Goal: Task Accomplishment & Management: Manage account settings

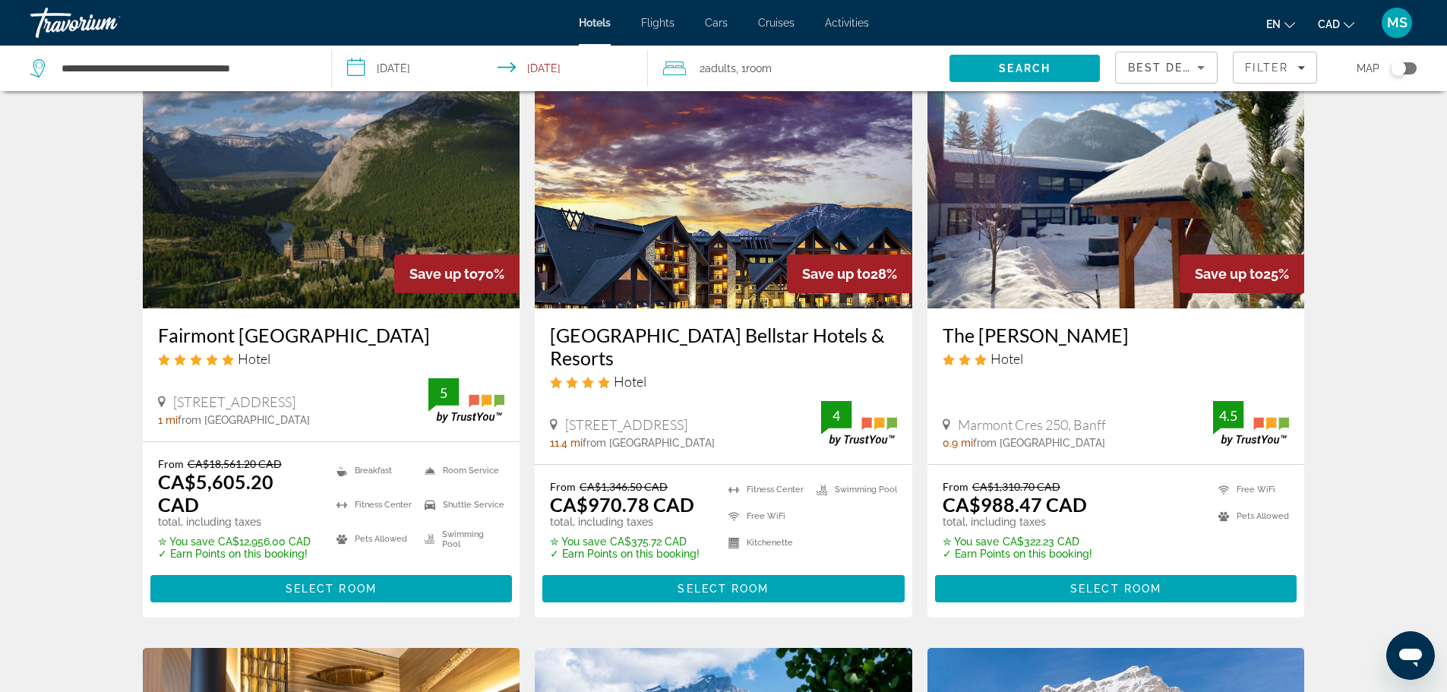
click at [1402, 24] on span "MS" at bounding box center [1397, 22] width 21 height 15
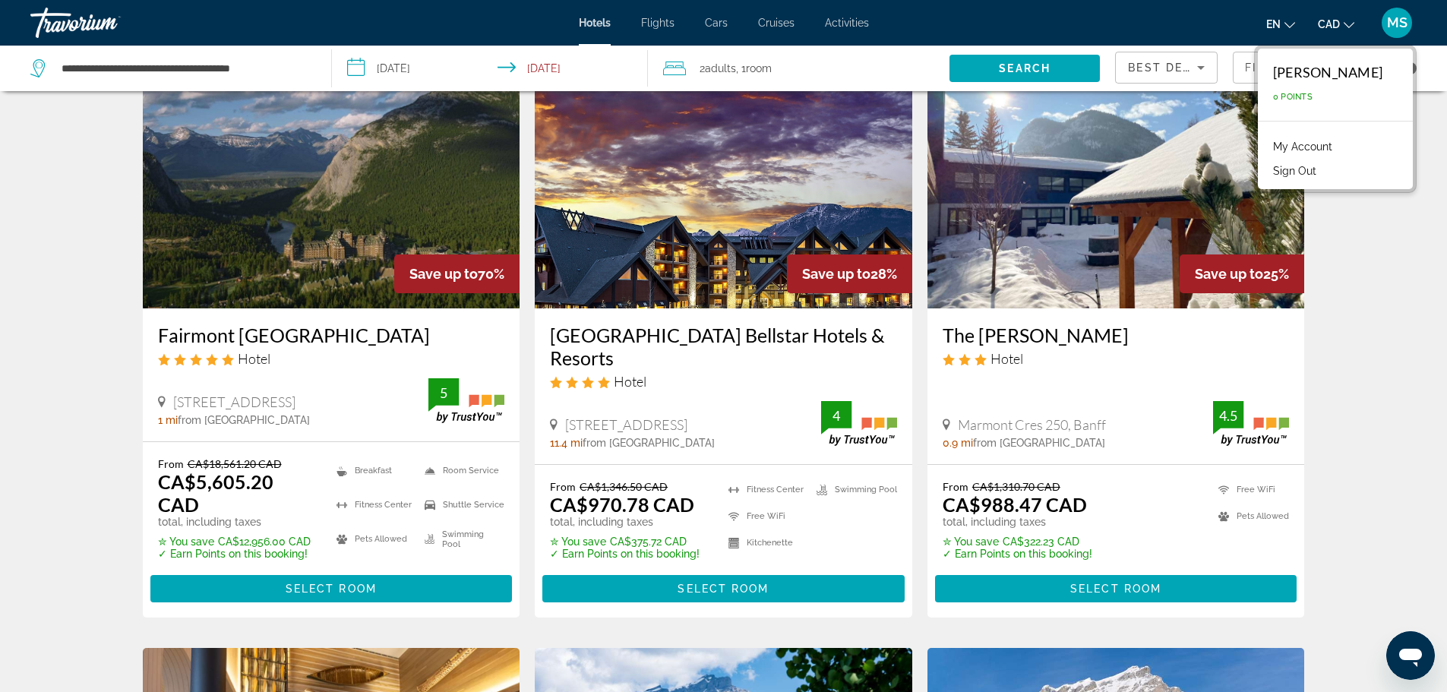
click at [1339, 143] on link "My Account" at bounding box center [1303, 147] width 74 height 20
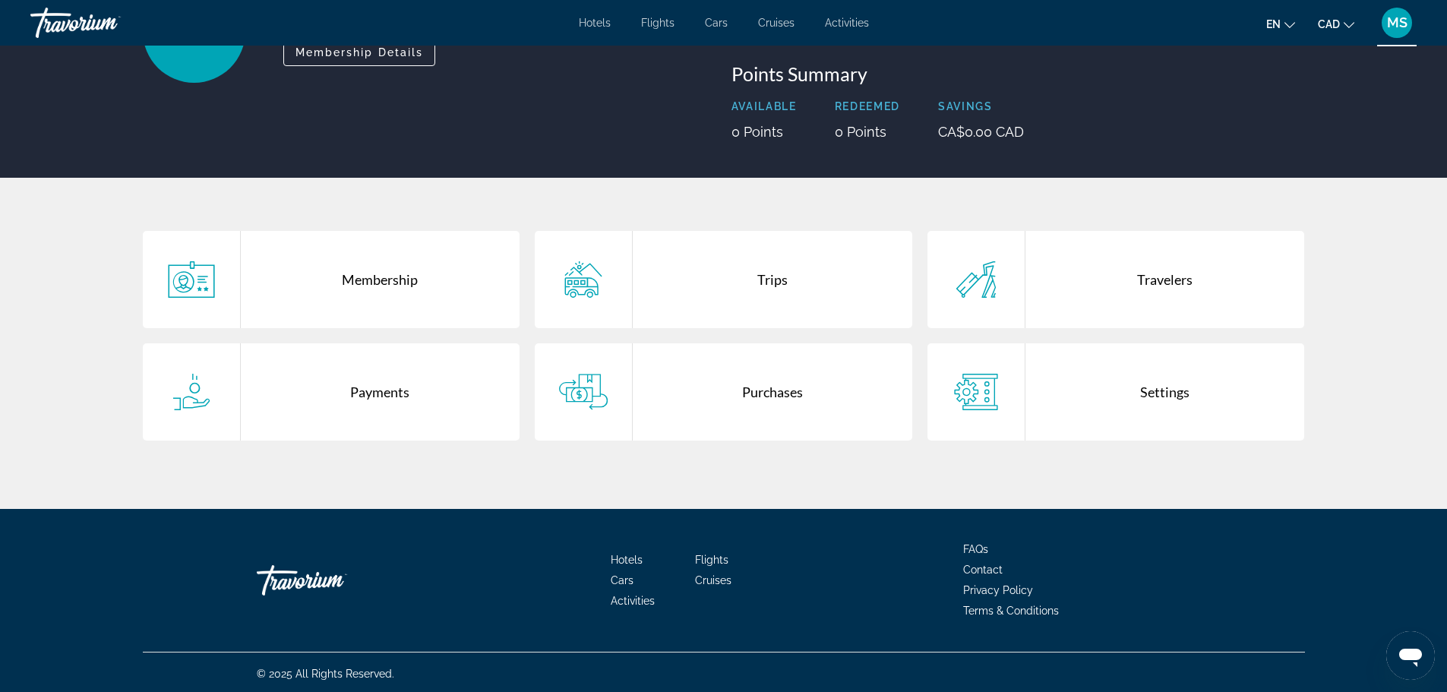
scroll to position [164, 0]
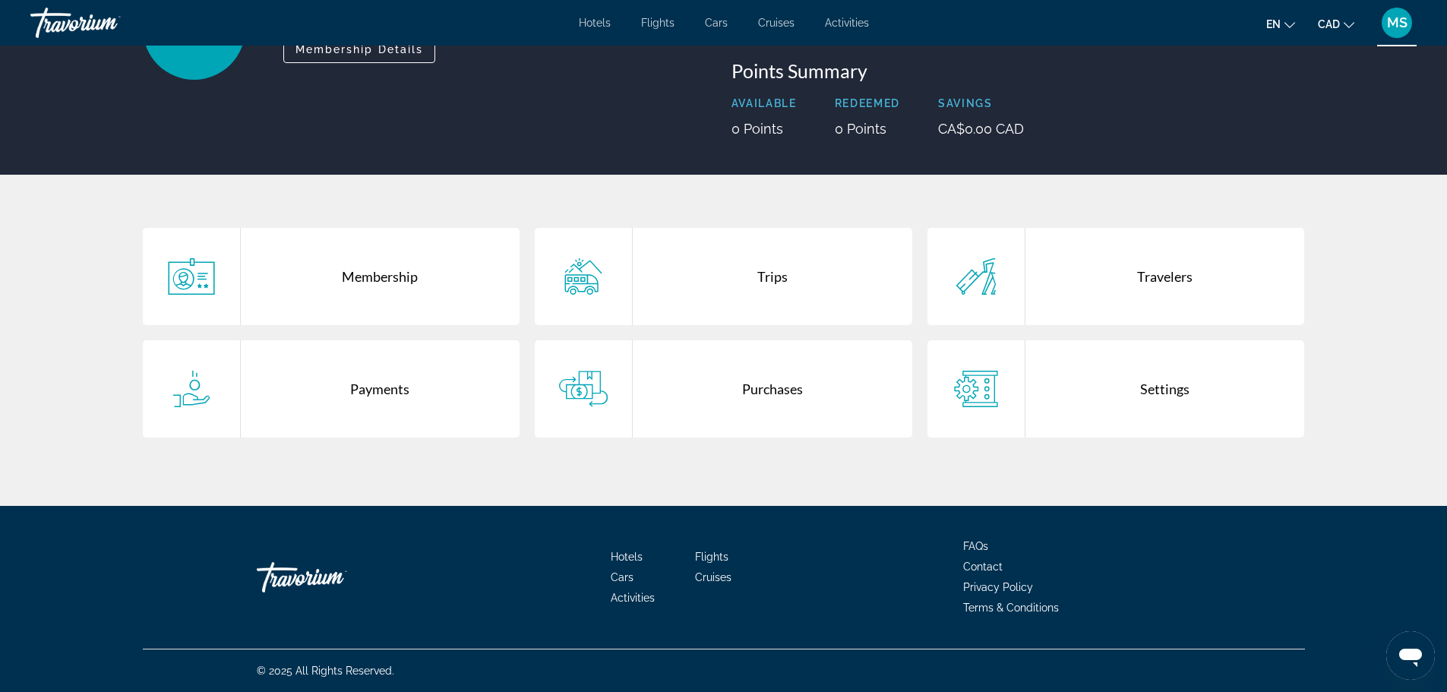
click at [384, 387] on div "Payments" at bounding box center [381, 388] width 280 height 97
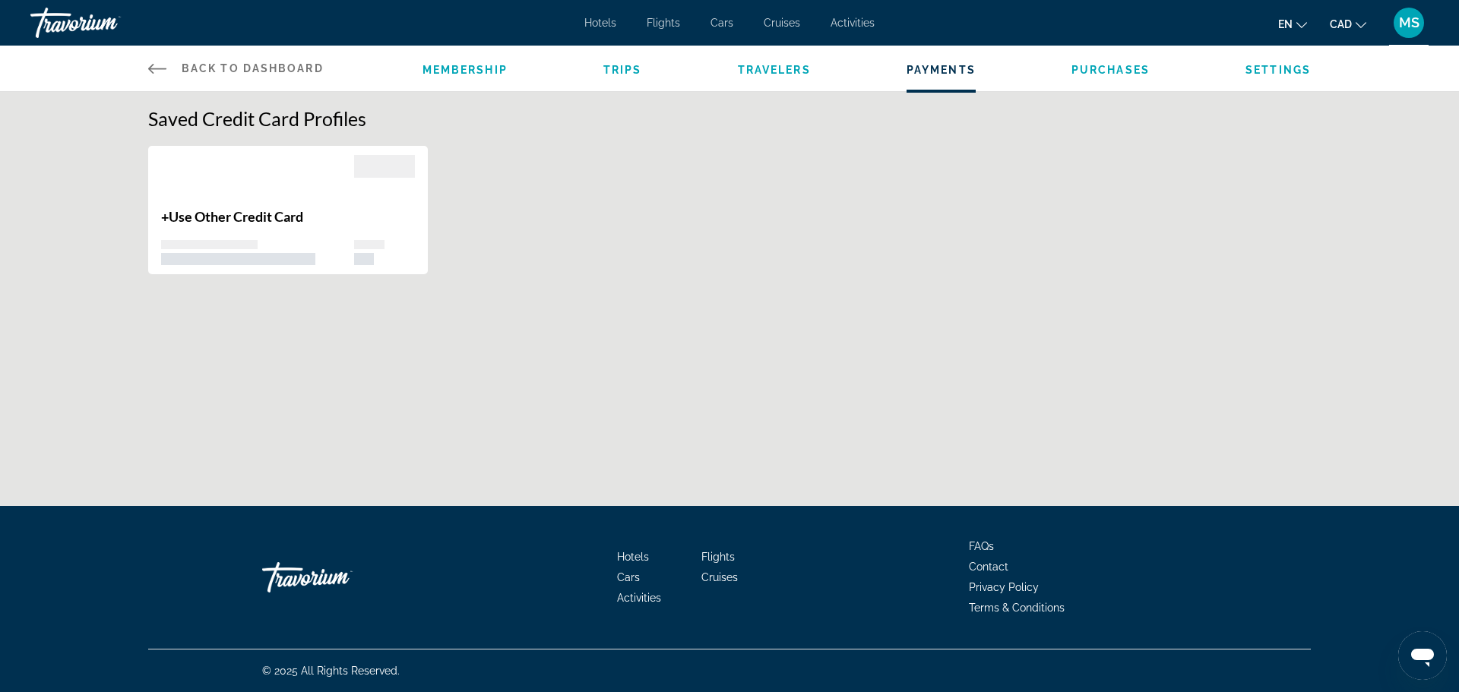
click at [940, 77] on div "Membership Trips Travelers Payments Purchases Settings" at bounding box center [866, 69] width 888 height 46
click at [948, 64] on span "Payments" at bounding box center [940, 70] width 69 height 12
click at [1261, 68] on span "Settings" at bounding box center [1277, 70] width 65 height 12
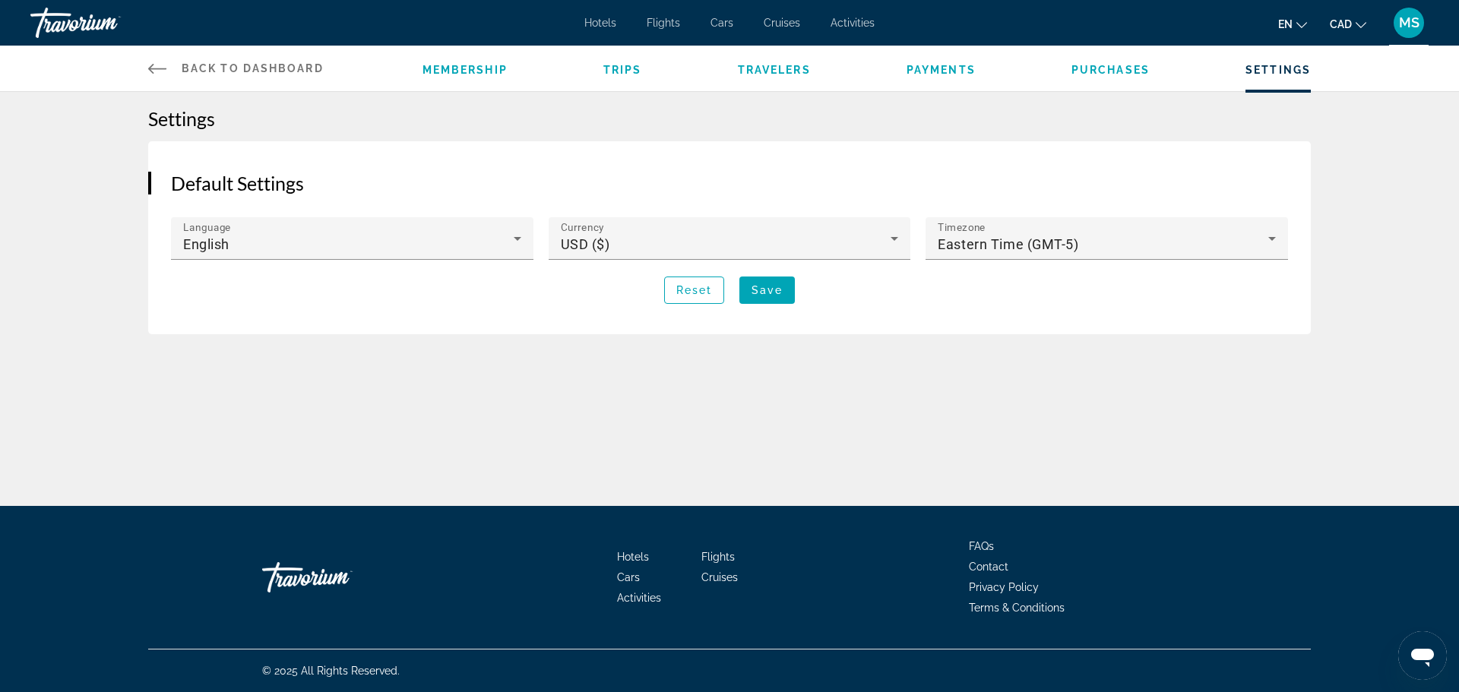
click at [461, 68] on span "Membership" at bounding box center [464, 70] width 85 height 12
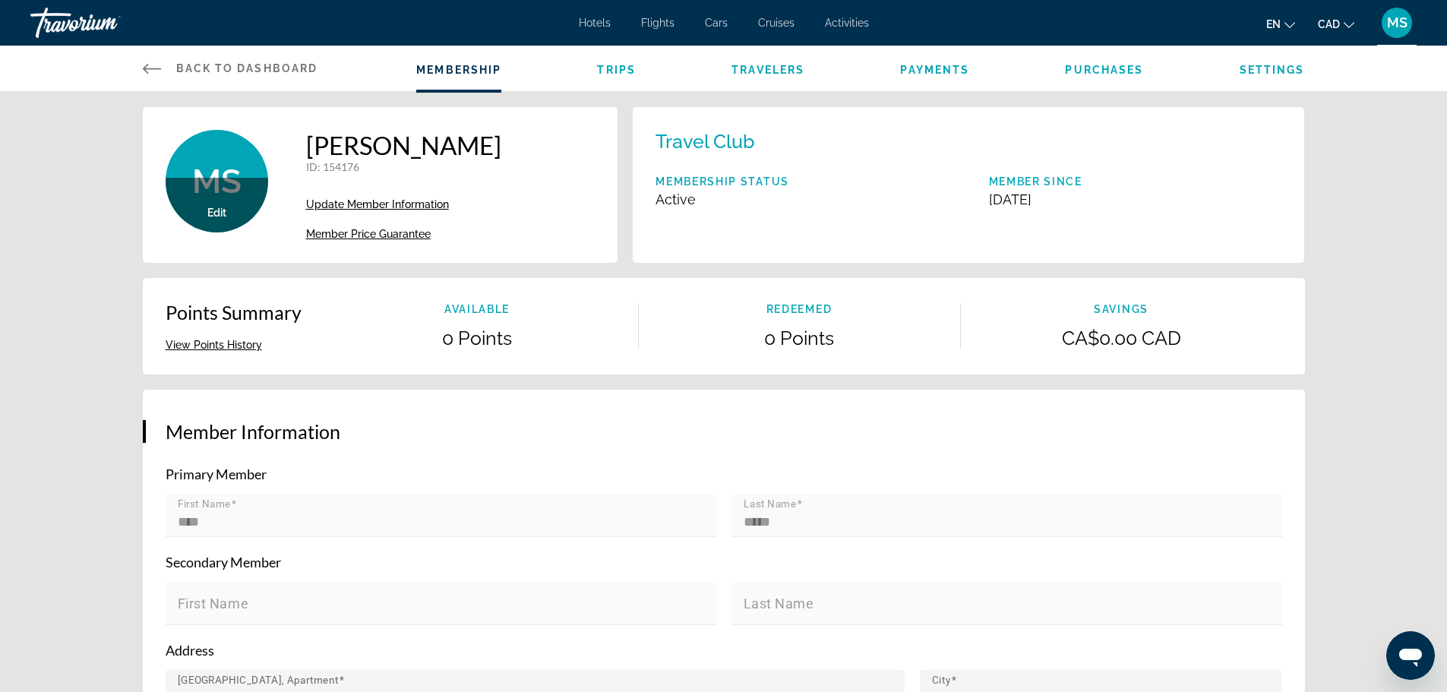
click at [206, 69] on span "Back to Dashboard" at bounding box center [247, 68] width 142 height 12
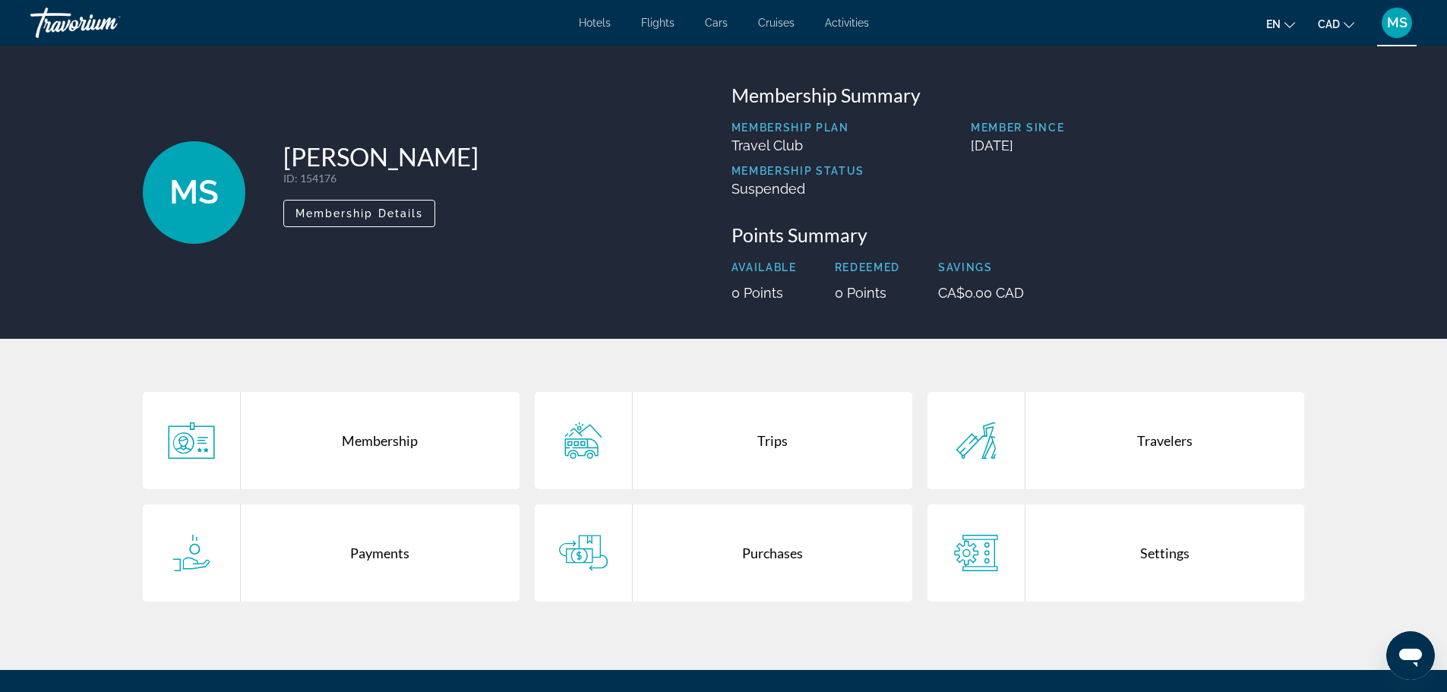
click at [605, 25] on span "Hotels" at bounding box center [595, 23] width 32 height 12
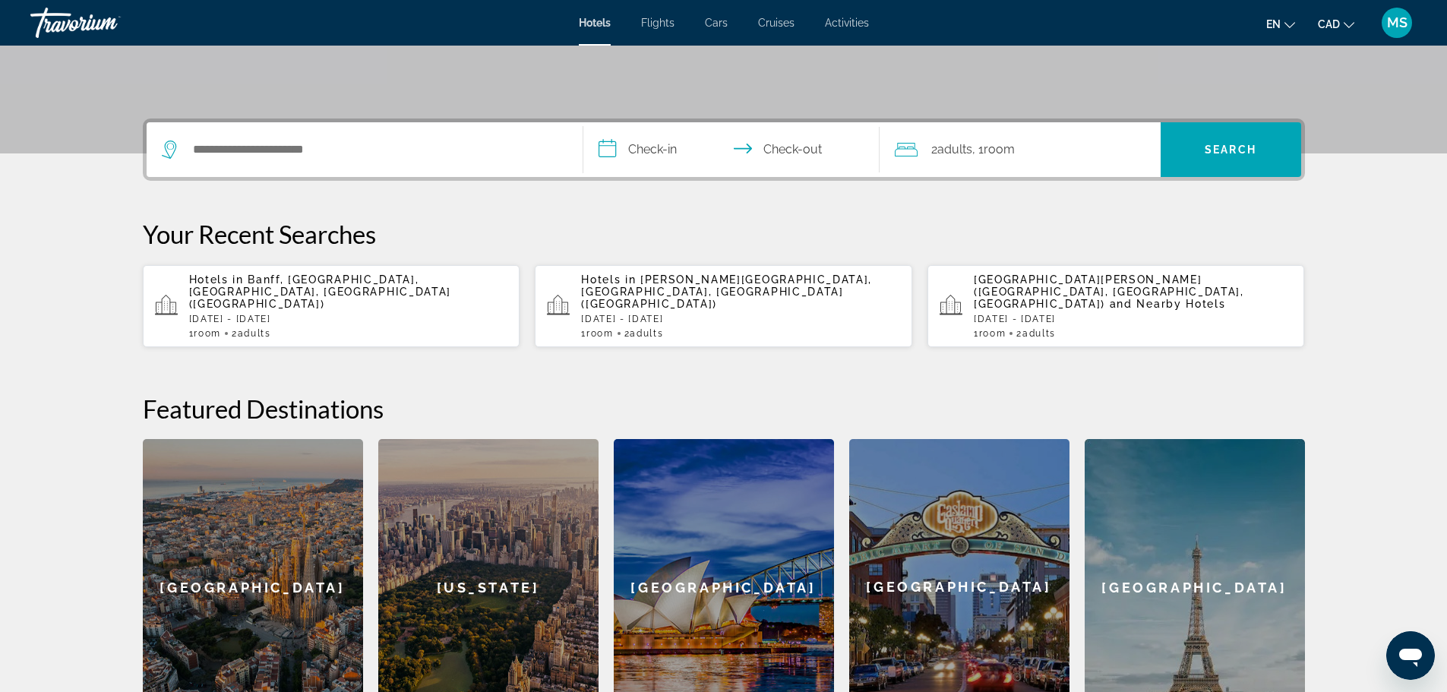
click at [408, 277] on span "Banff, [GEOGRAPHIC_DATA], [GEOGRAPHIC_DATA], [GEOGRAPHIC_DATA] ([GEOGRAPHIC_DAT…" at bounding box center [320, 291] width 262 height 36
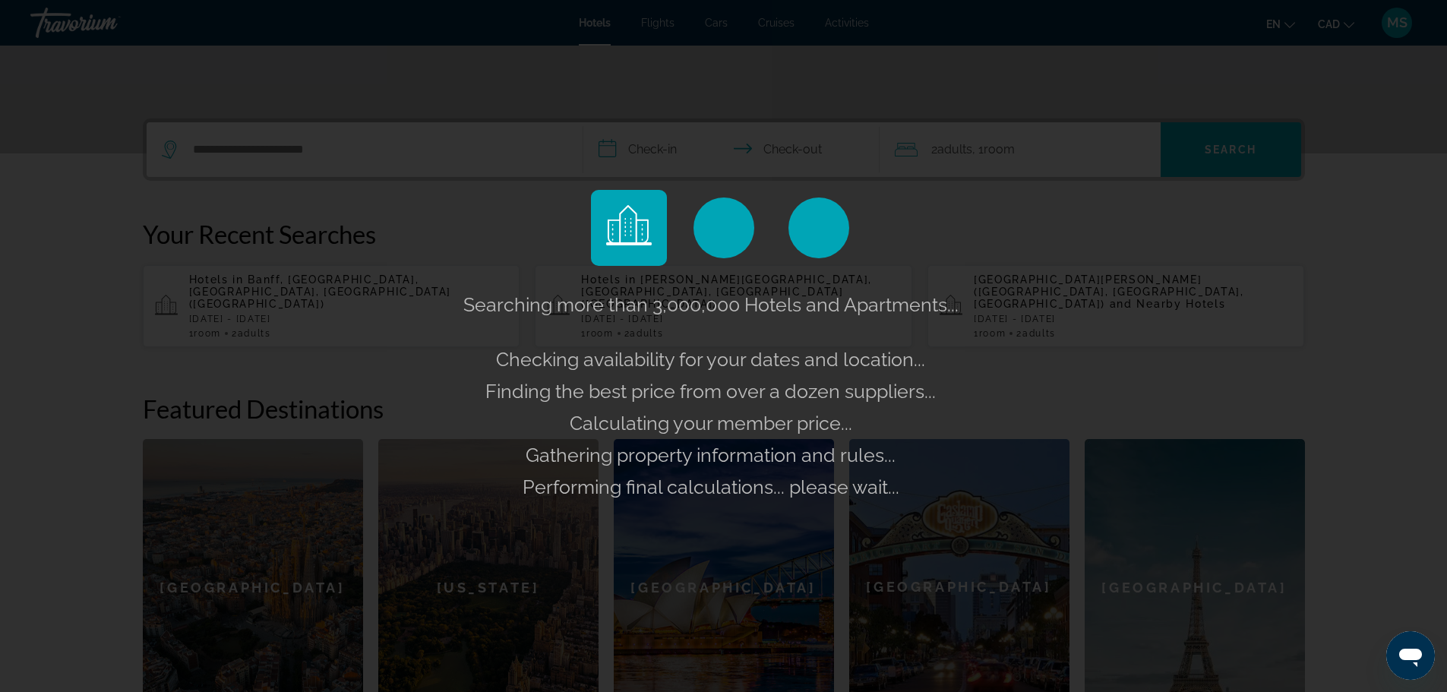
scroll to position [303, 0]
